Goal: Information Seeking & Learning: Find specific page/section

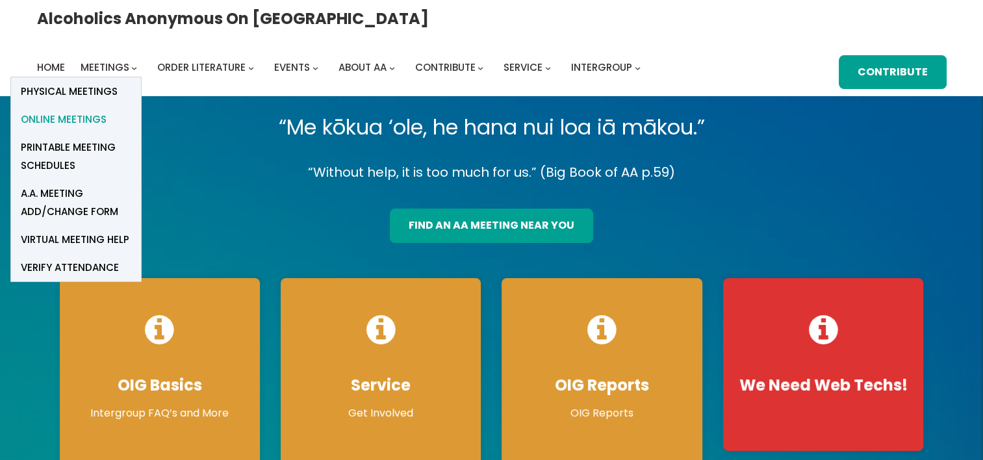
click at [107, 110] on span "Online Meetings" at bounding box center [64, 119] width 86 height 18
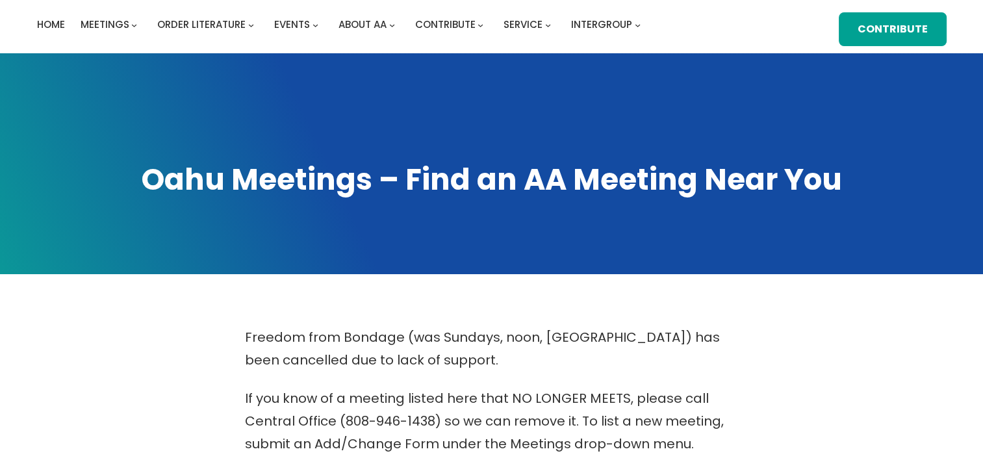
scroll to position [325, 0]
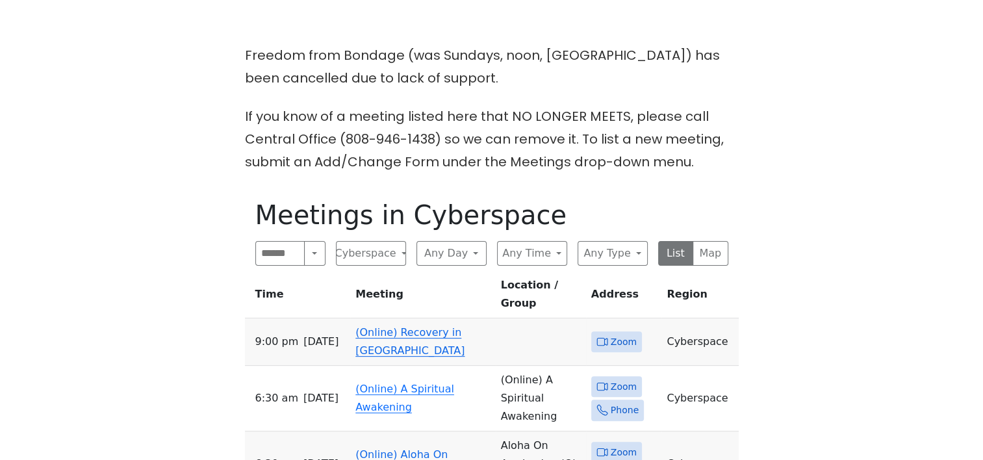
click at [399, 326] on link "(Online) Recovery in Da House" at bounding box center [409, 341] width 109 height 31
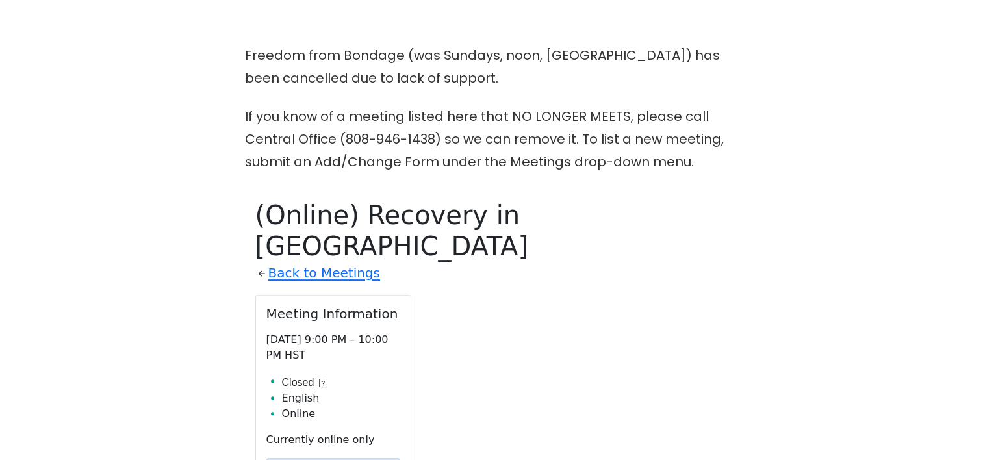
scroll to position [514, 0]
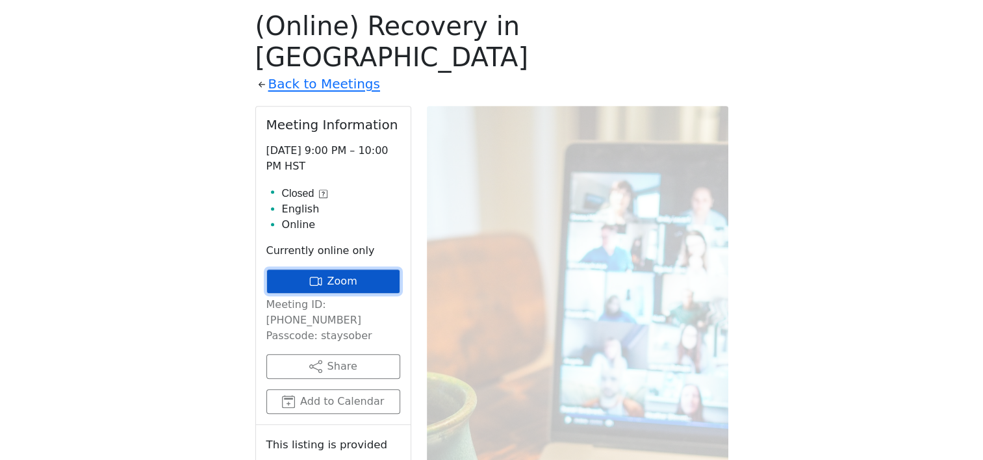
click at [365, 269] on link "Zoom" at bounding box center [333, 281] width 134 height 25
